Goal: Entertainment & Leisure: Consume media (video, audio)

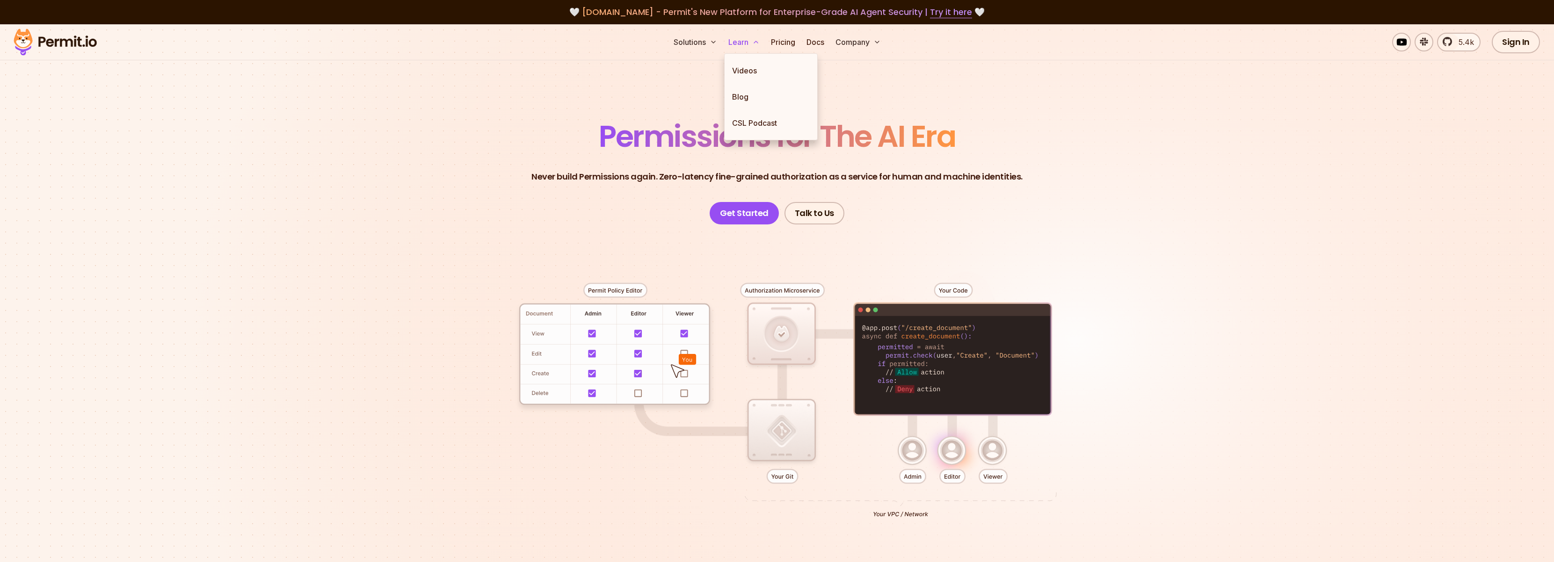
click at [733, 42] on button "Learn" at bounding box center [744, 42] width 39 height 19
click at [747, 70] on link "Videos" at bounding box center [771, 71] width 93 height 26
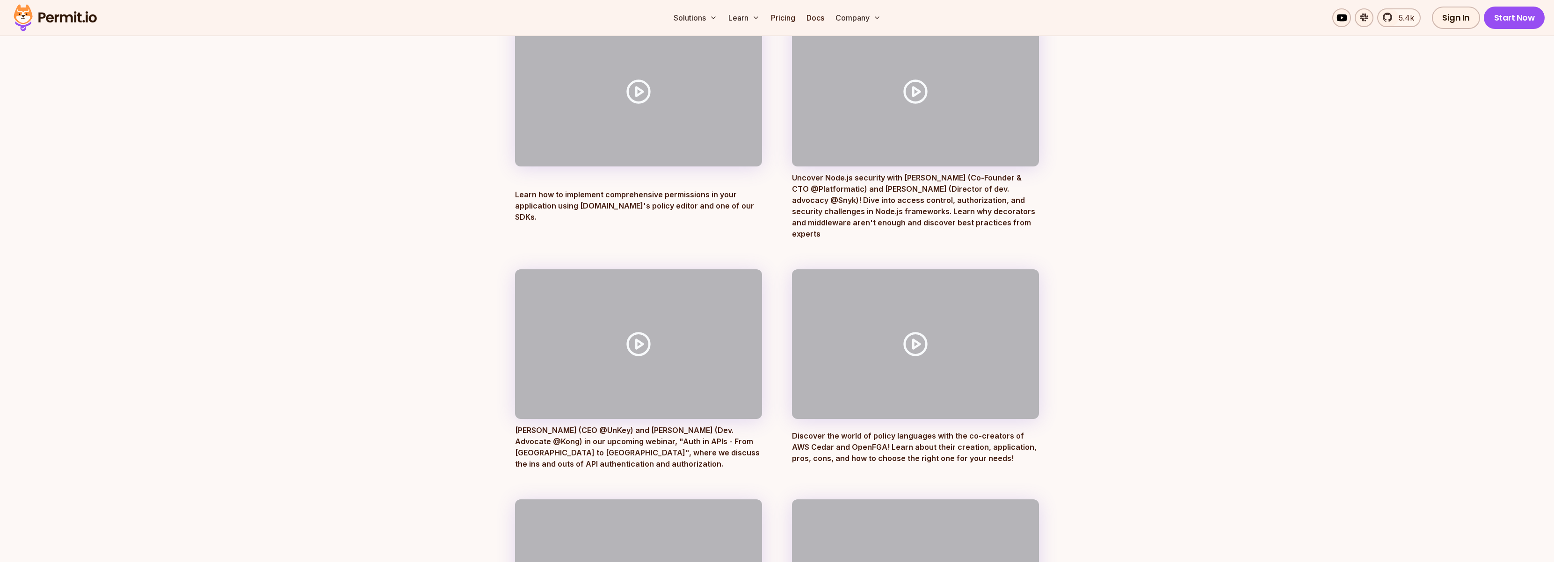
scroll to position [795, 0]
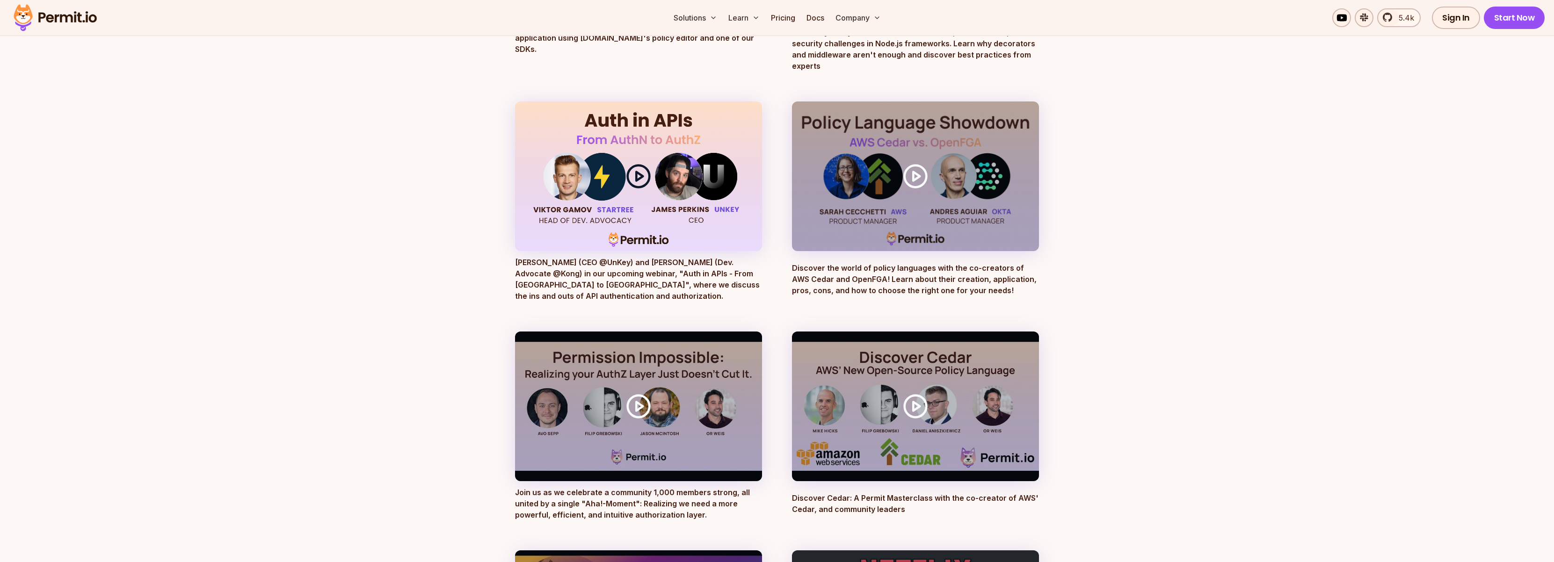
click at [639, 163] on icon at bounding box center [639, 176] width 26 height 26
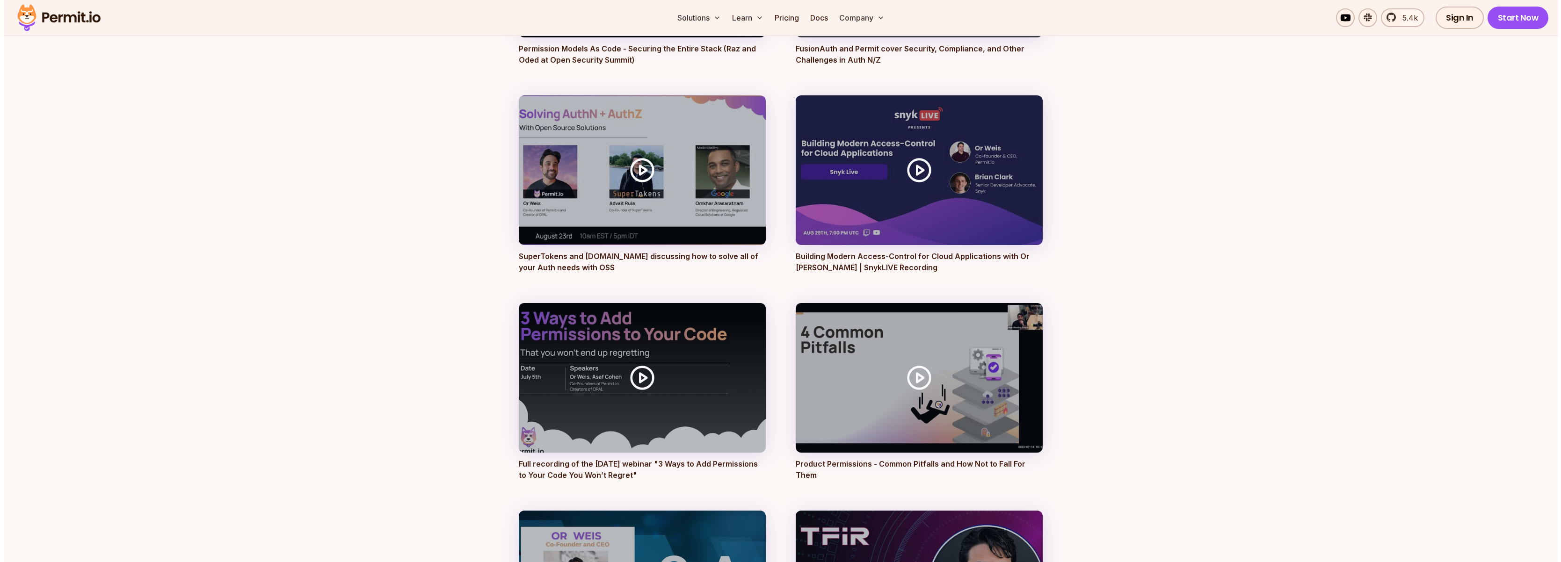
scroll to position [2012, 0]
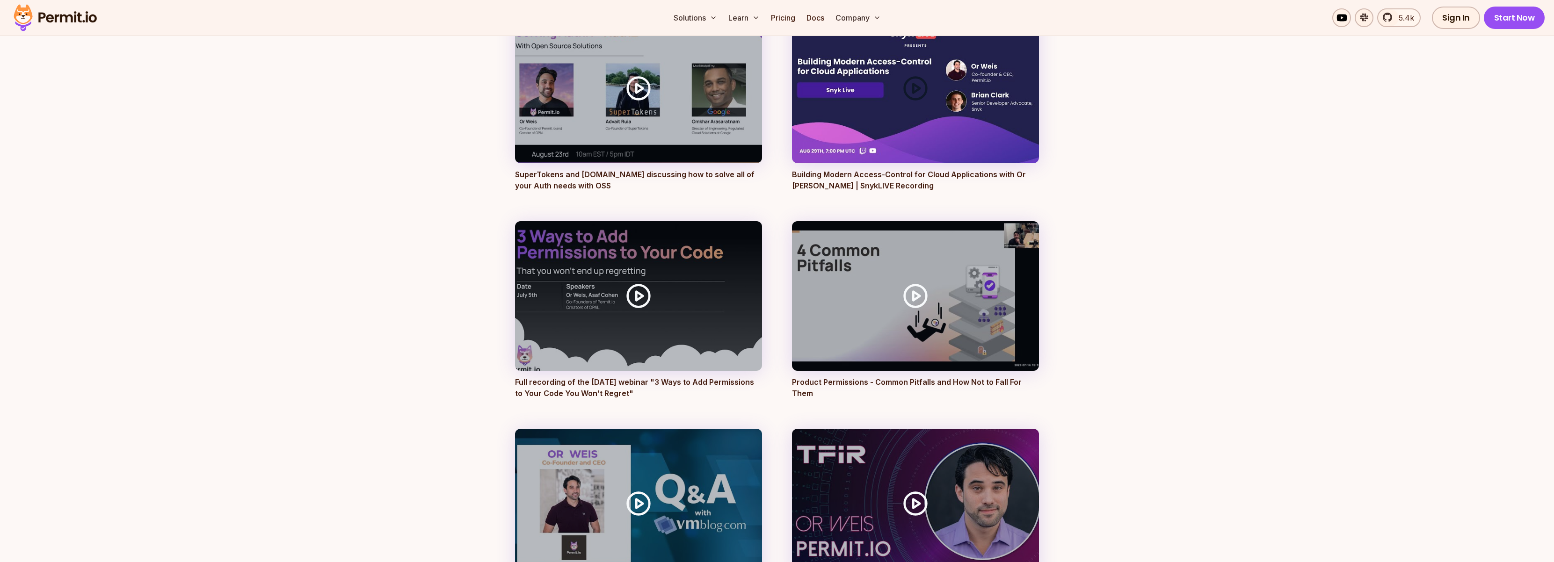
drag, startPoint x: 929, startPoint y: 127, endPoint x: 878, endPoint y: 131, distance: 51.1
click at [878, 131] on div at bounding box center [915, 89] width 247 height 150
